Goal: Book appointment/travel/reservation

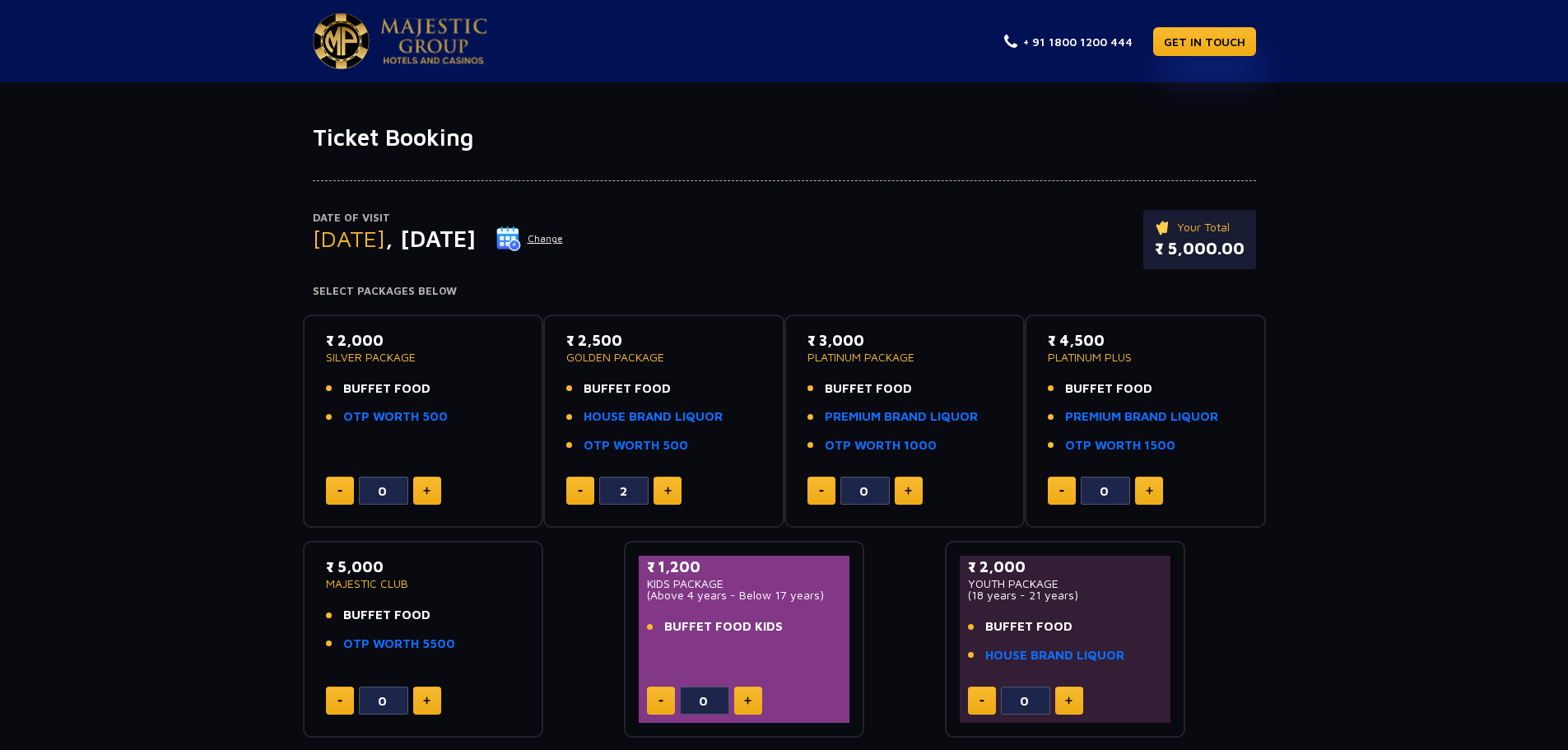
click at [564, 239] on button "Change" at bounding box center [529, 238] width 68 height 26
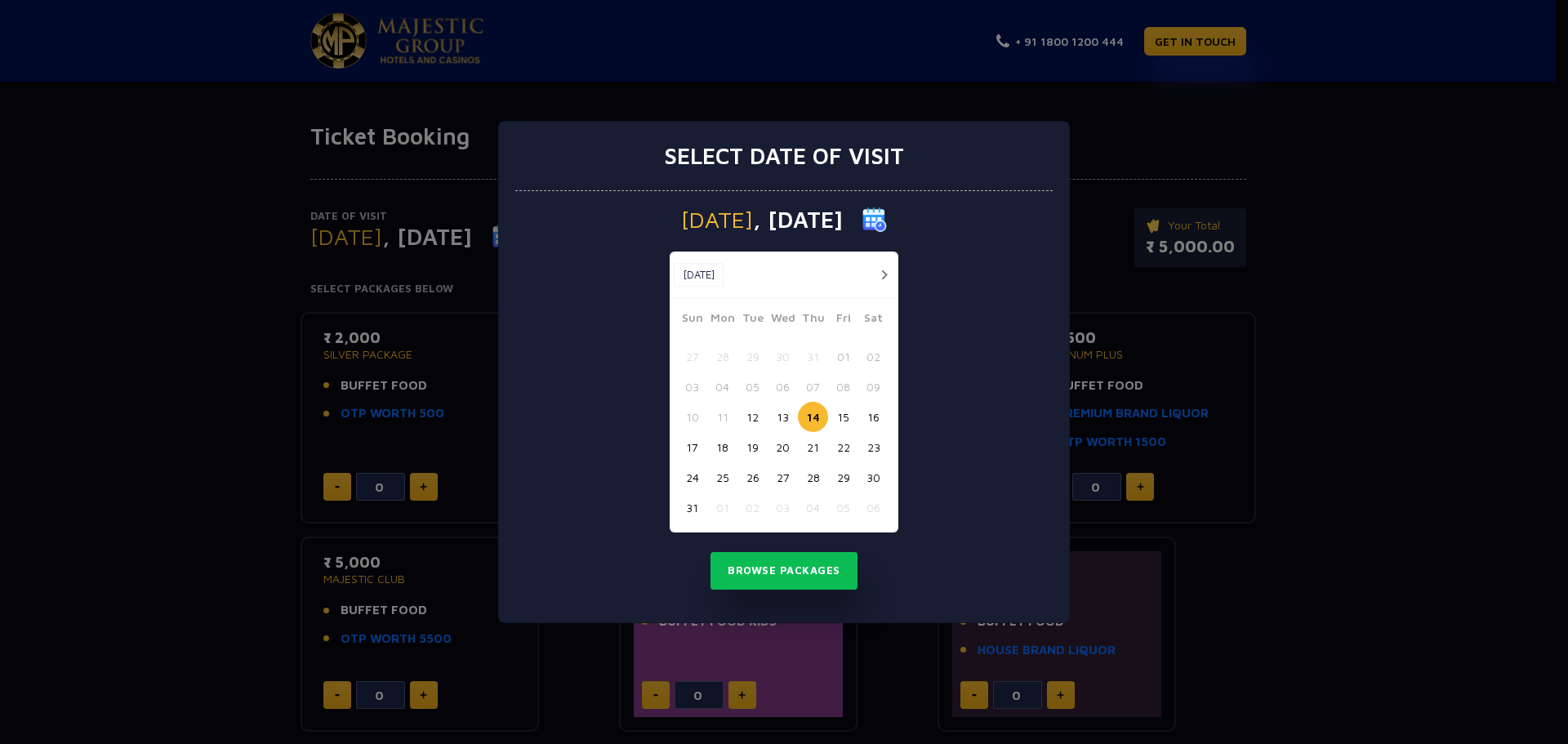
click at [881, 418] on button "16" at bounding box center [874, 417] width 30 height 30
click at [821, 570] on button "Browse Packages" at bounding box center [783, 570] width 147 height 38
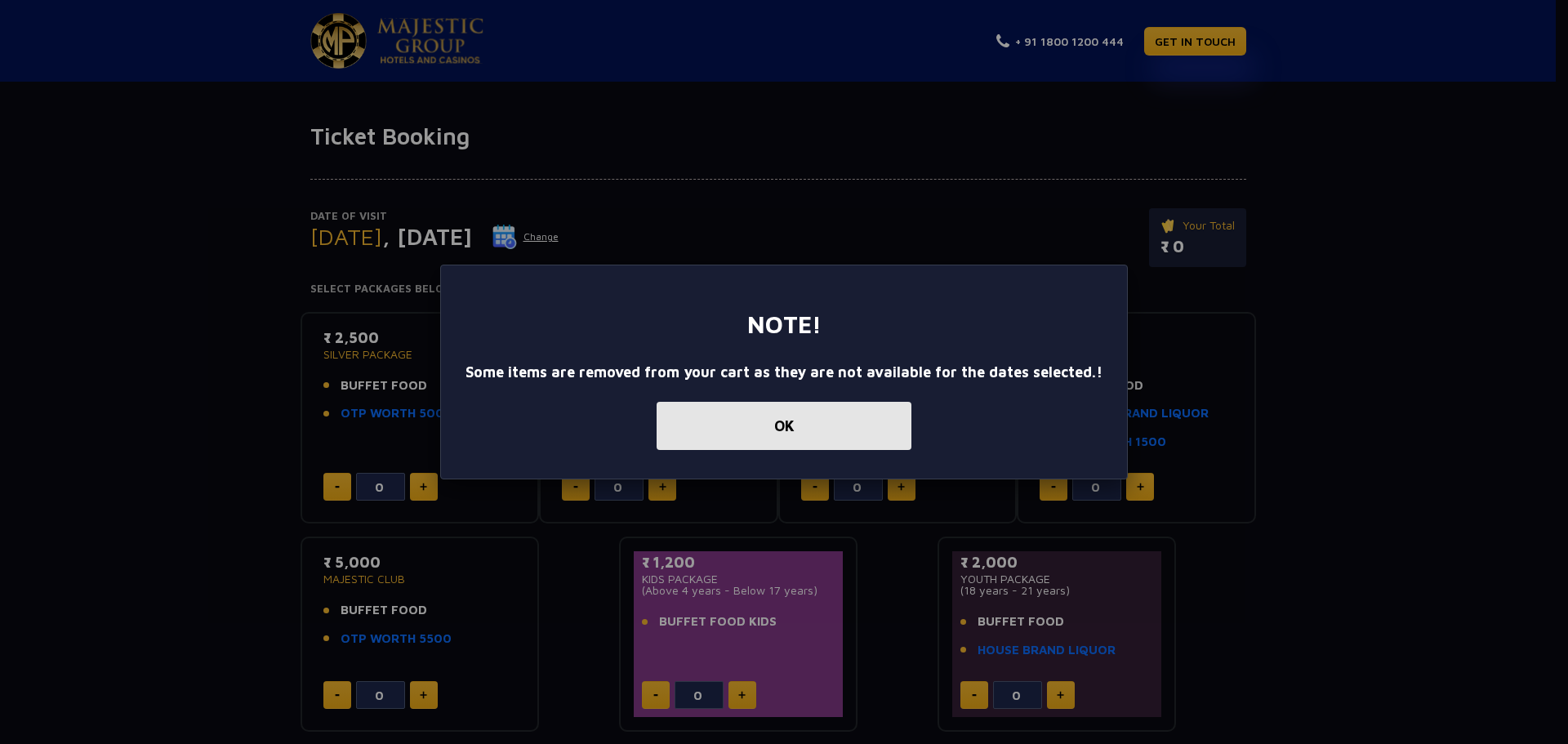
click at [819, 417] on button "OK" at bounding box center [784, 425] width 255 height 48
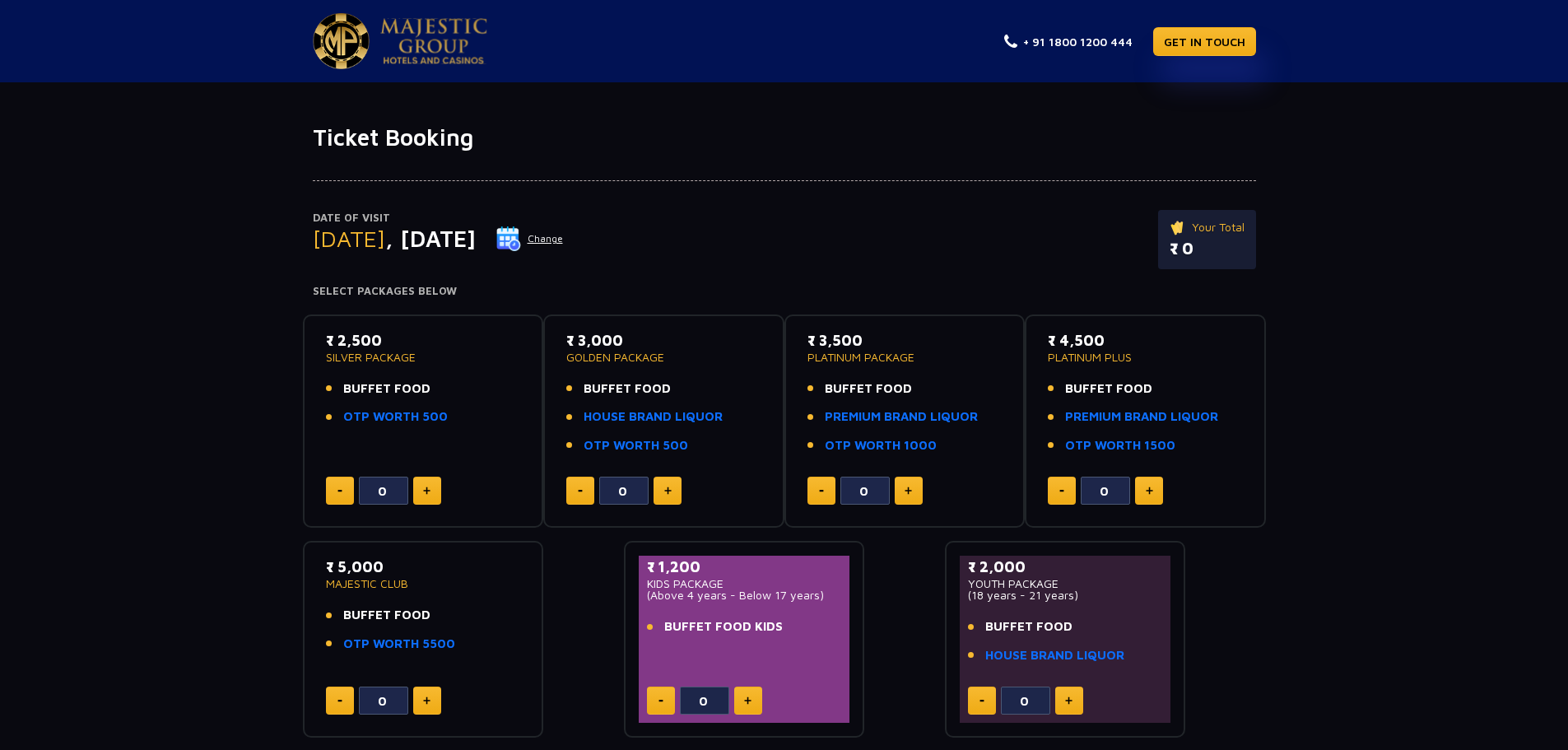
click at [521, 238] on img at bounding box center [508, 238] width 25 height 25
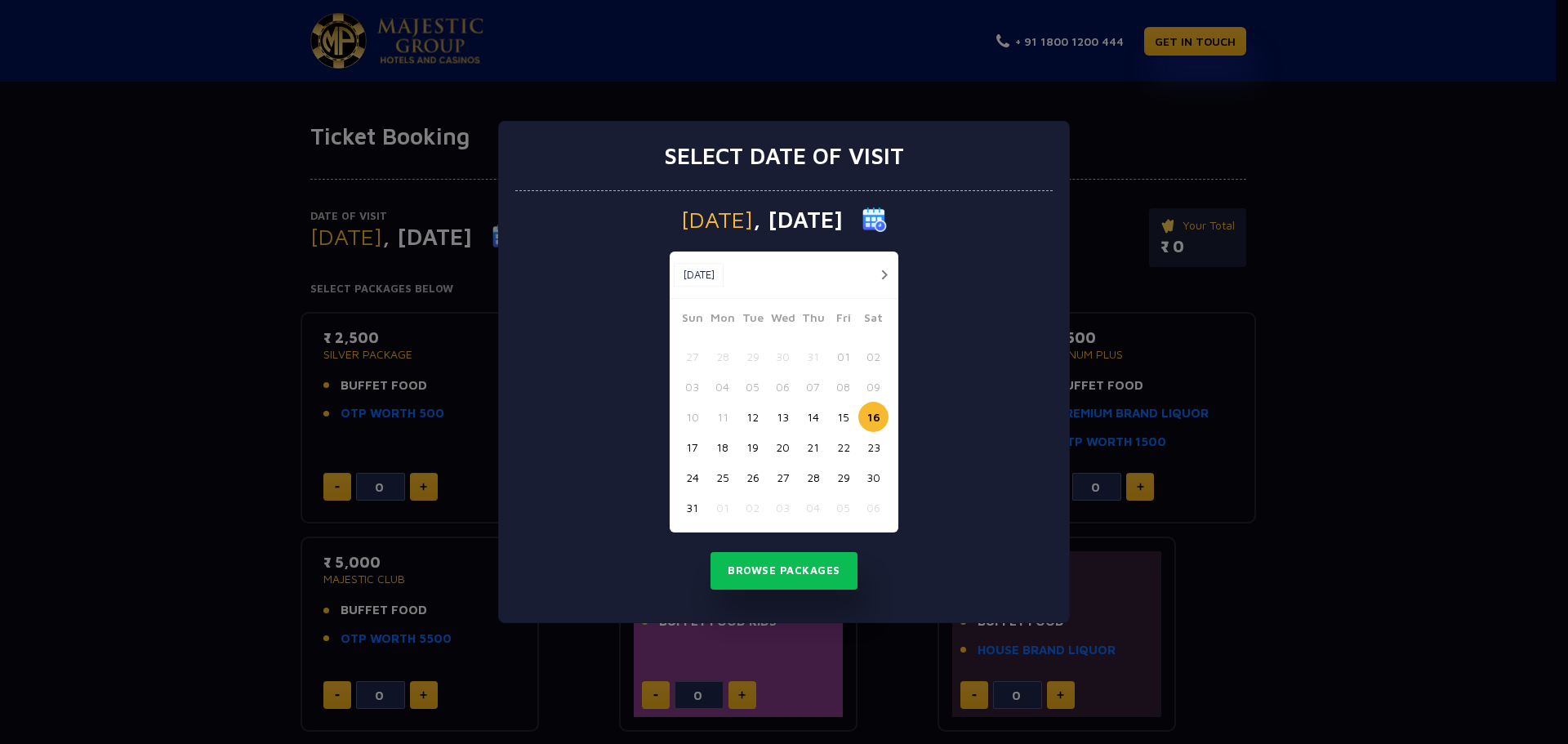
click at [845, 415] on button "15" at bounding box center [844, 417] width 30 height 30
click at [815, 565] on button "Browse Packages" at bounding box center [783, 570] width 147 height 38
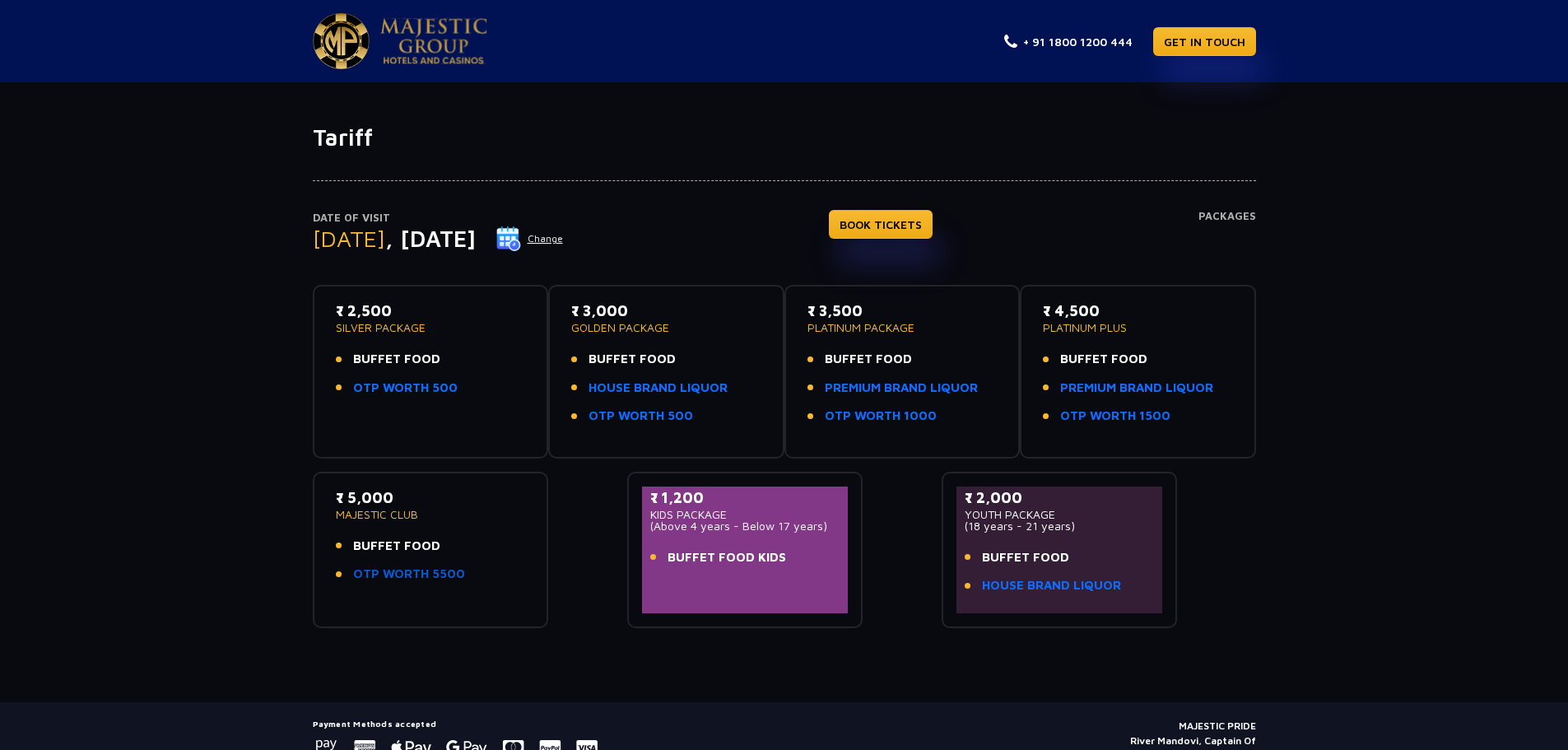
click at [363, 575] on link "OTP WORTH 5500" at bounding box center [409, 574] width 112 height 19
